Goal: Book appointment/travel/reservation

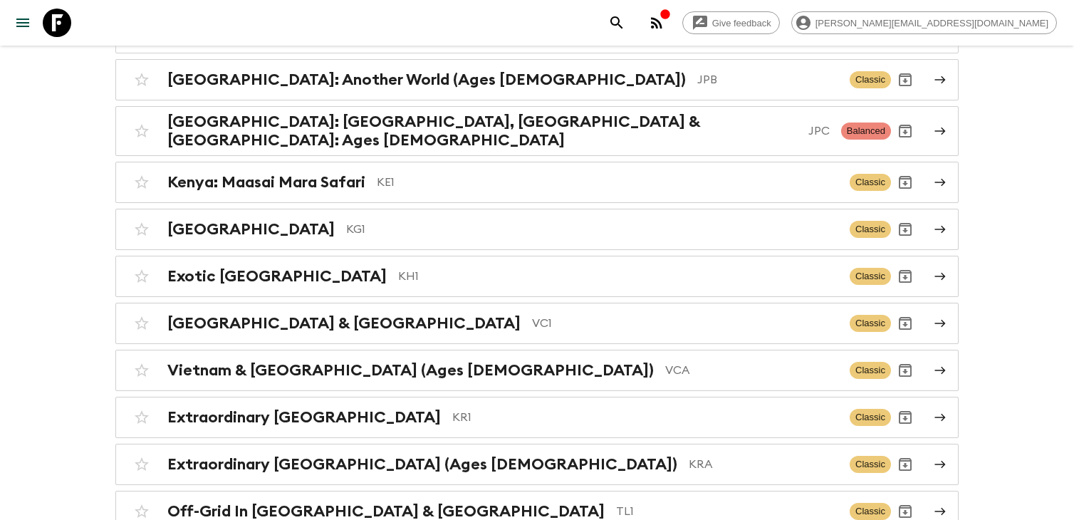
scroll to position [3509, 0]
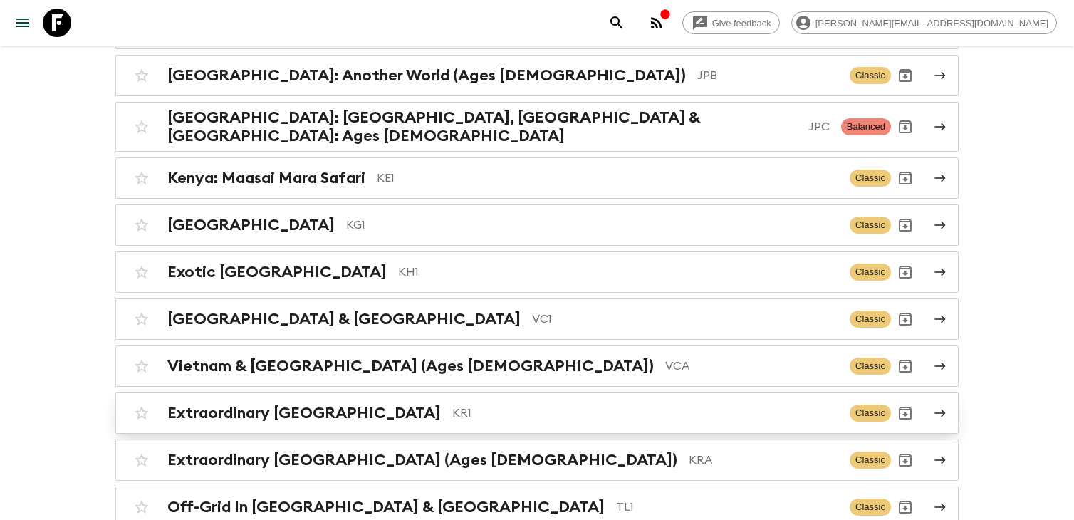
click at [478, 404] on p "KR1" at bounding box center [645, 412] width 386 height 17
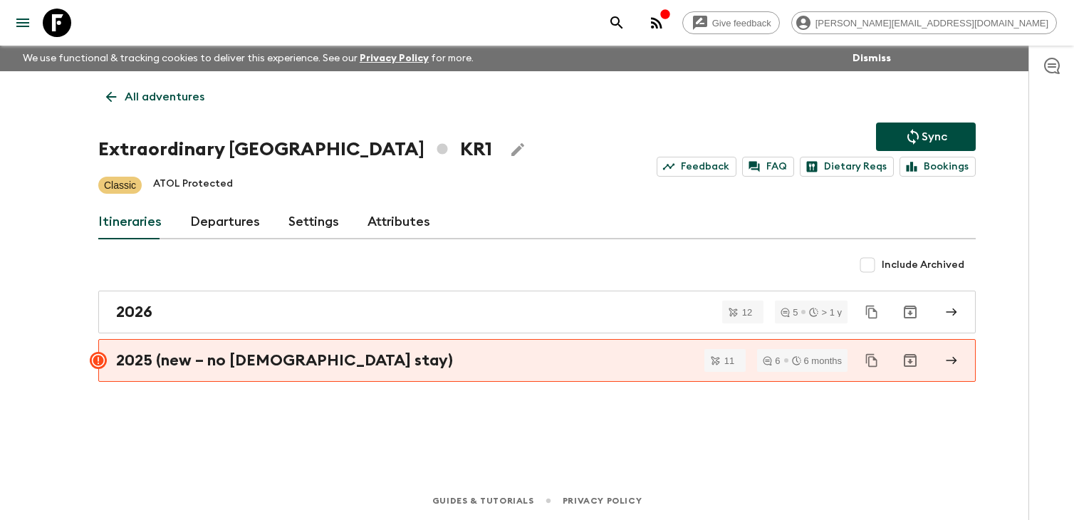
click at [222, 226] on link "Departures" at bounding box center [225, 222] width 70 height 34
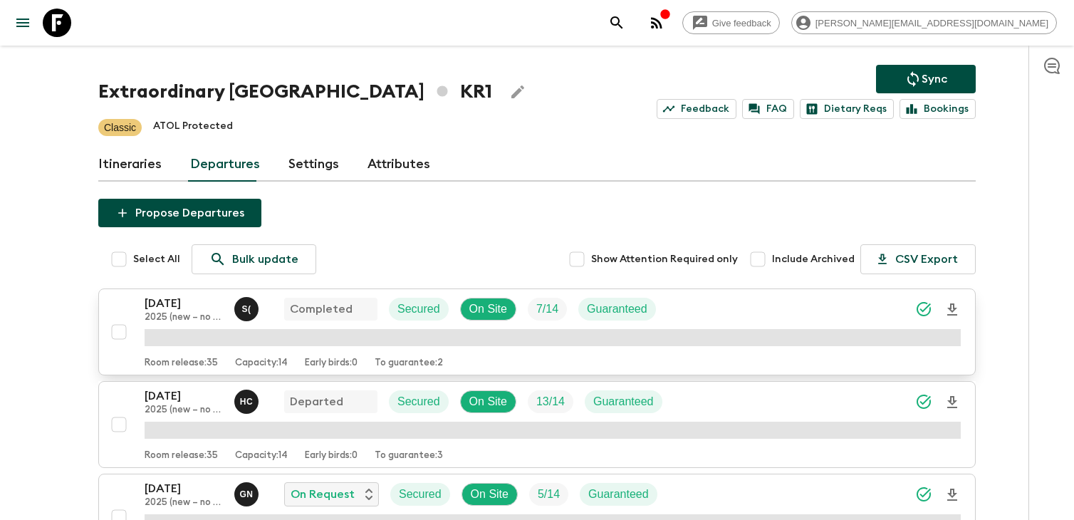
scroll to position [62, 0]
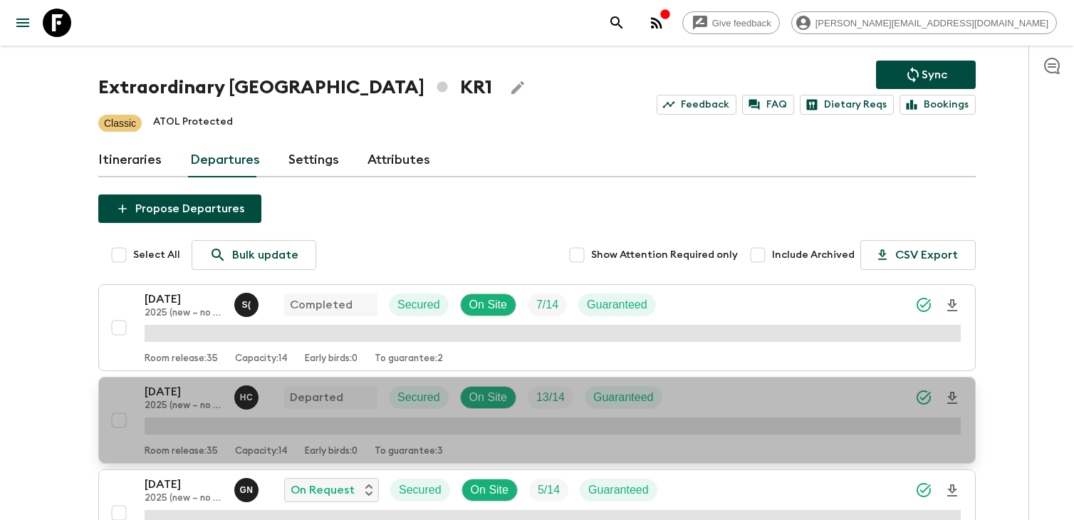
click at [203, 387] on p "[DATE]" at bounding box center [184, 391] width 78 height 17
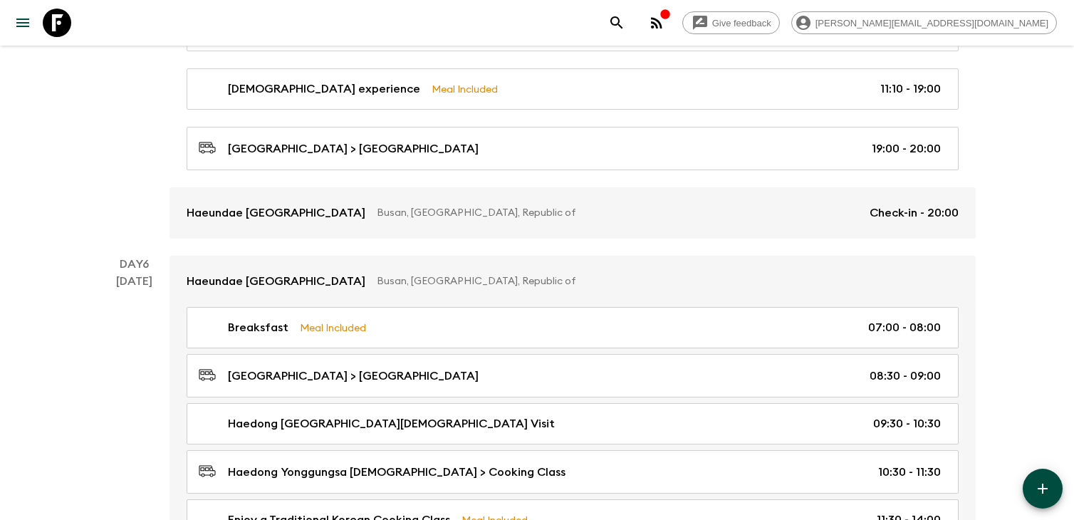
scroll to position [2050, 0]
